Goal: Information Seeking & Learning: Learn about a topic

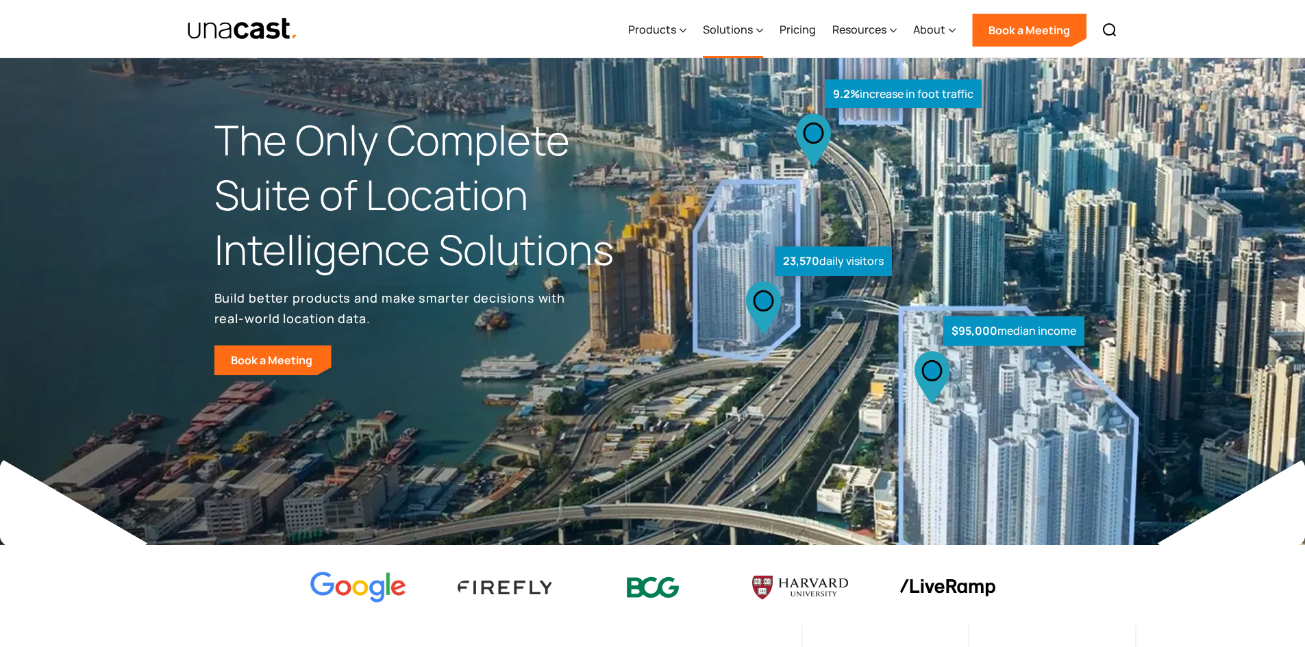
click at [736, 23] on div "Solutions" at bounding box center [728, 29] width 50 height 16
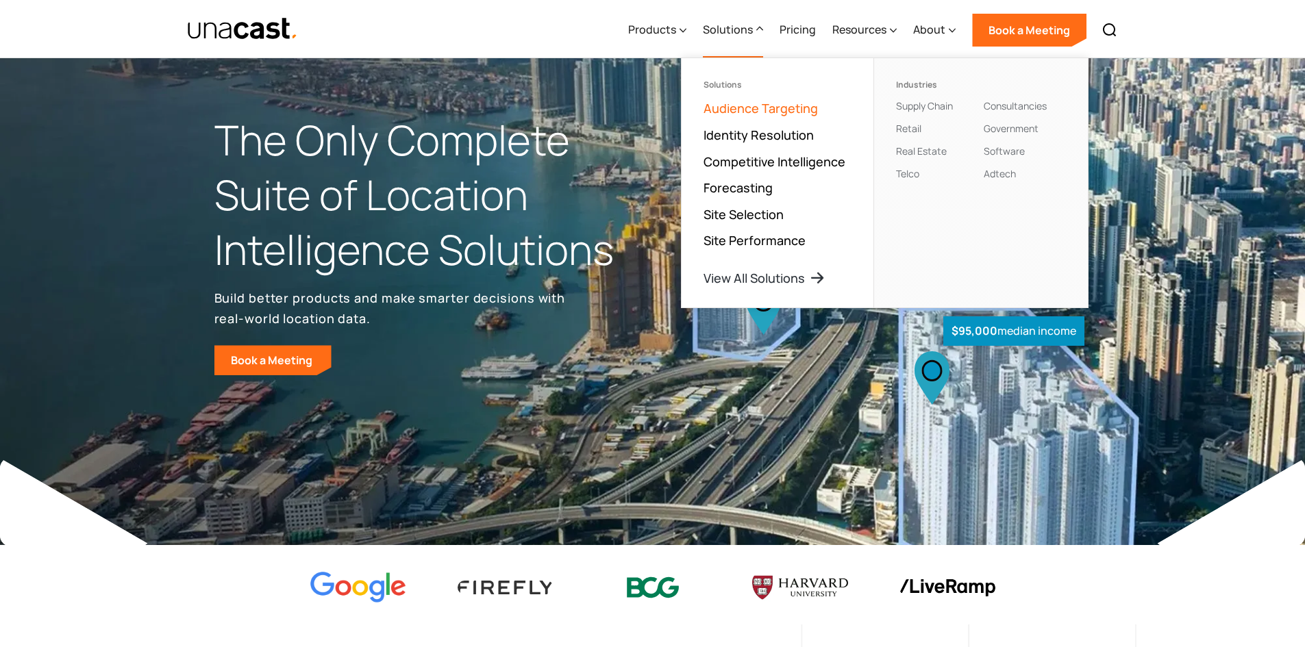
click at [733, 111] on link "Audience Targeting" at bounding box center [760, 108] width 114 height 16
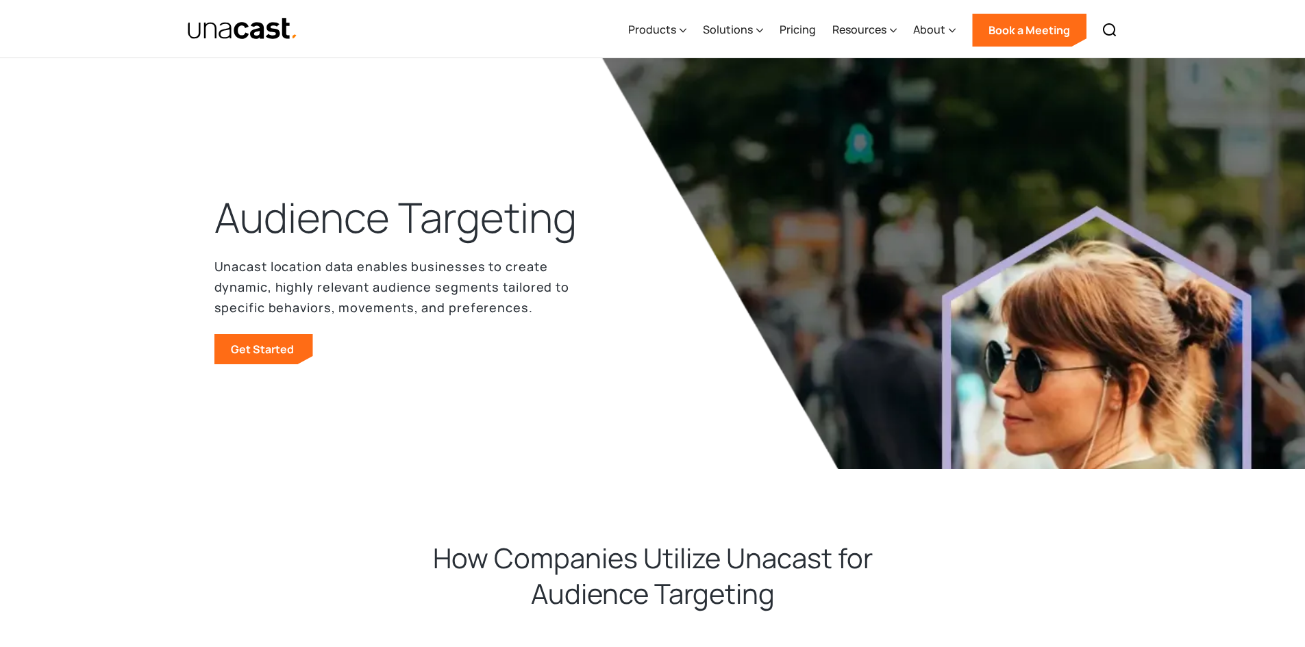
click at [243, 350] on link "Get Started" at bounding box center [263, 349] width 99 height 30
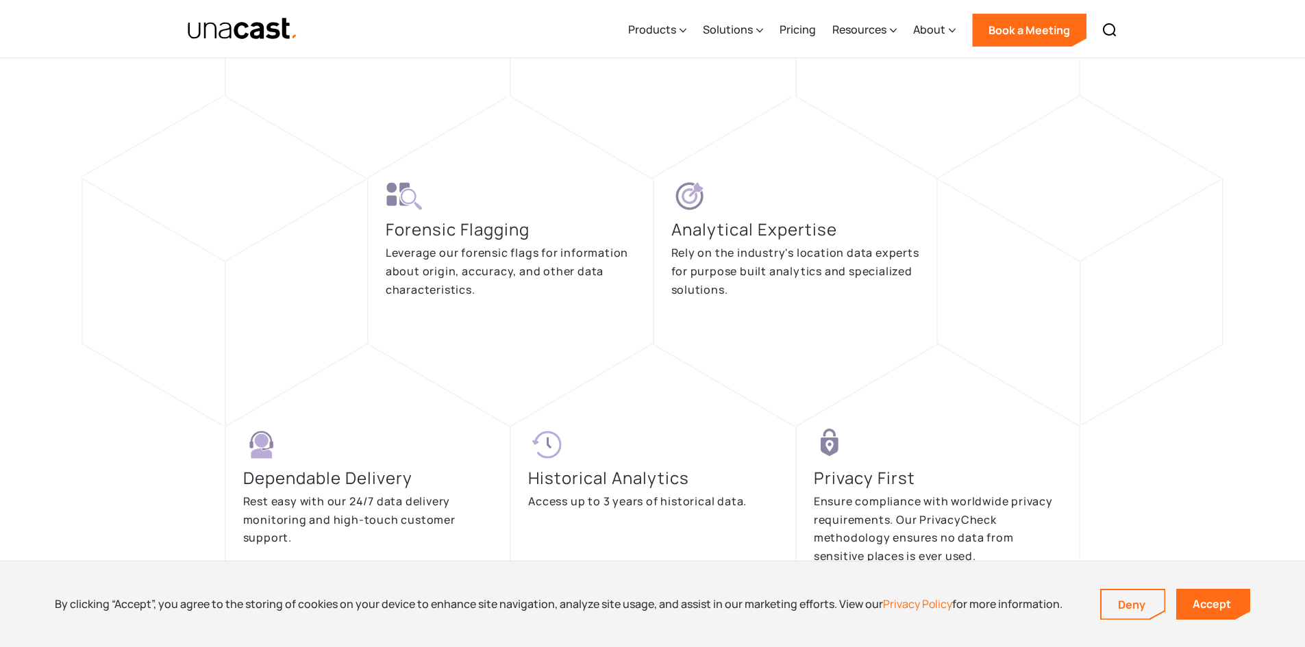
scroll to position [3412, 0]
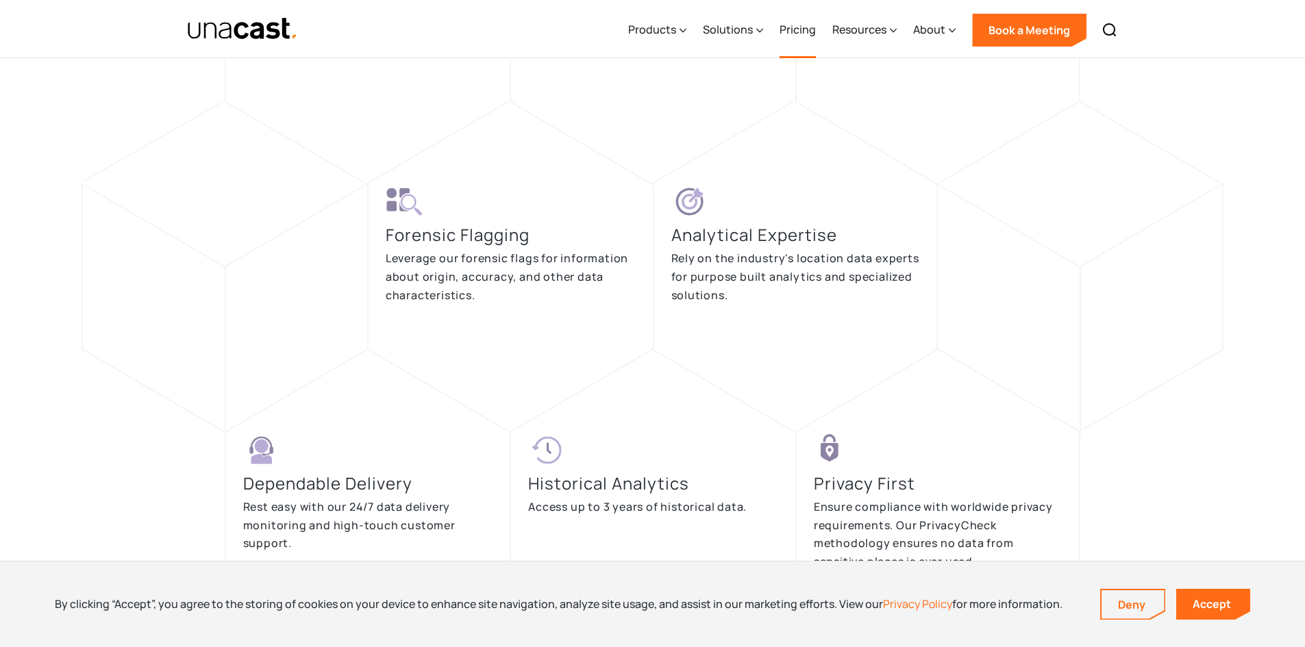
click at [797, 42] on link "Pricing" at bounding box center [797, 30] width 36 height 56
